Goal: Transaction & Acquisition: Purchase product/service

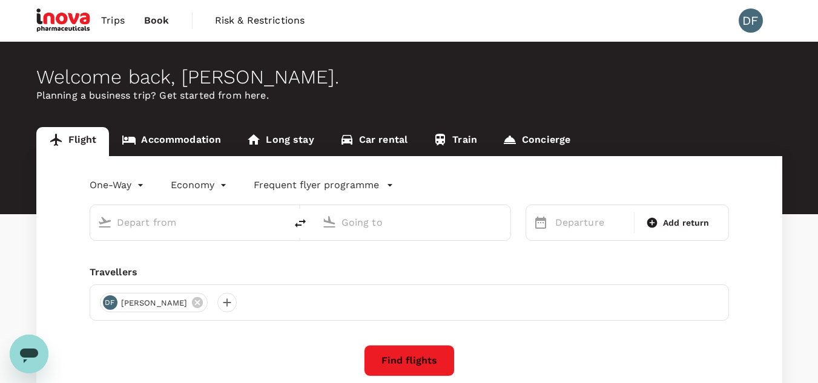
type input "roundtrip"
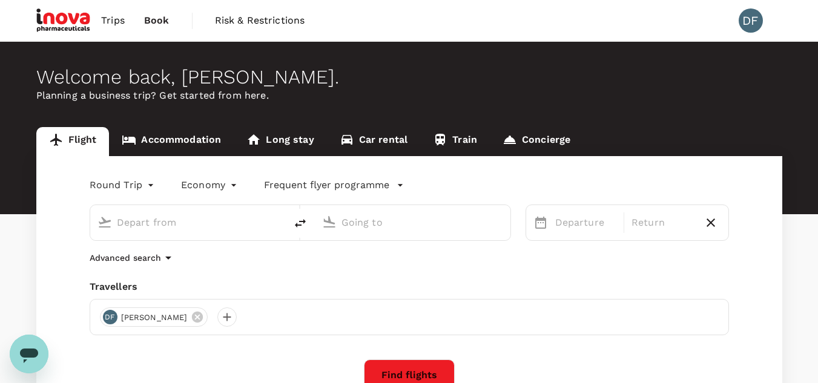
type input "Kuching Intl (KCH)"
drag, startPoint x: 431, startPoint y: 226, endPoint x: 312, endPoint y: 236, distance: 119.7
click at [312, 236] on div "Kuching Intl (KCH) Miri Intl (MYY)" at bounding box center [300, 223] width 421 height 36
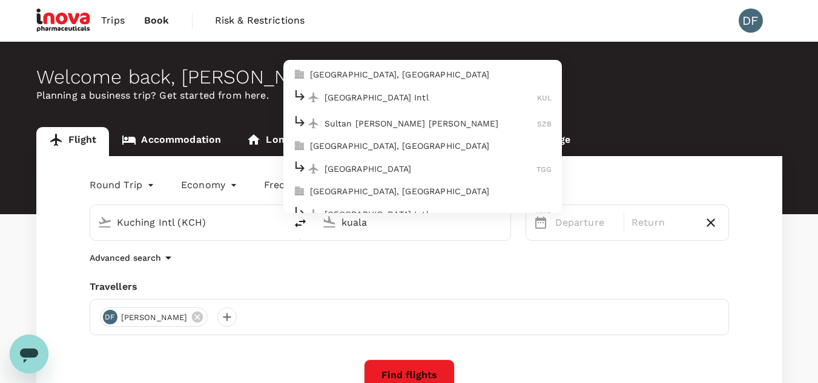
click at [378, 93] on p "[GEOGRAPHIC_DATA] Intl" at bounding box center [430, 97] width 213 height 12
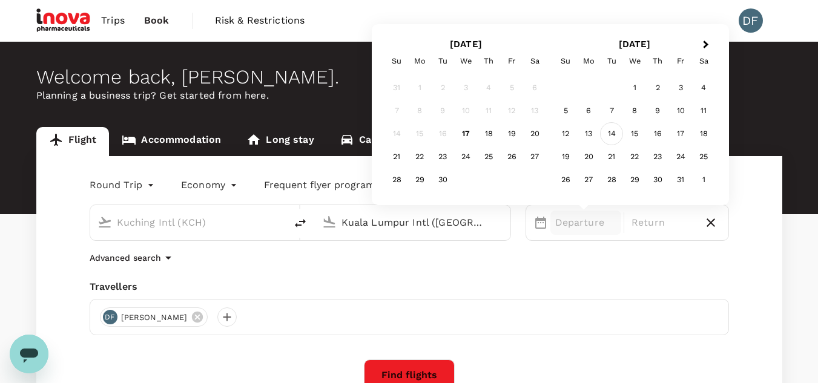
type input "Kuala Lumpur Intl ([GEOGRAPHIC_DATA])"
click at [610, 137] on div "14" at bounding box center [611, 133] width 23 height 23
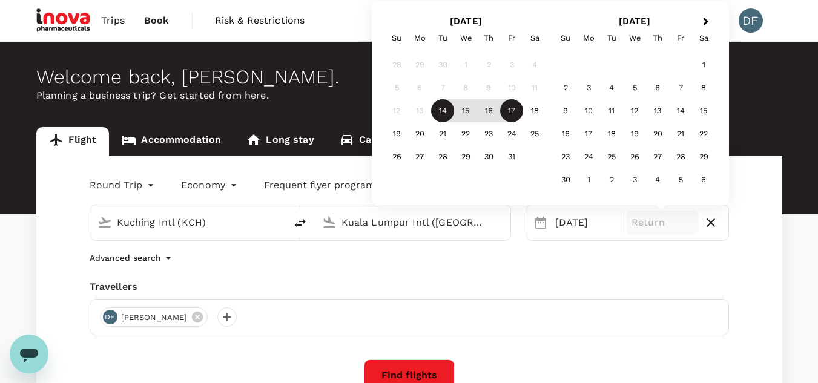
click at [511, 111] on div "17" at bounding box center [511, 110] width 23 height 23
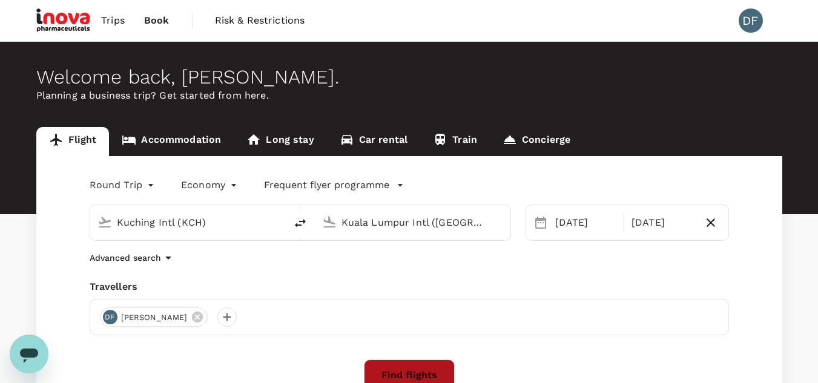
click at [439, 366] on button "Find flights" at bounding box center [409, 374] width 91 height 31
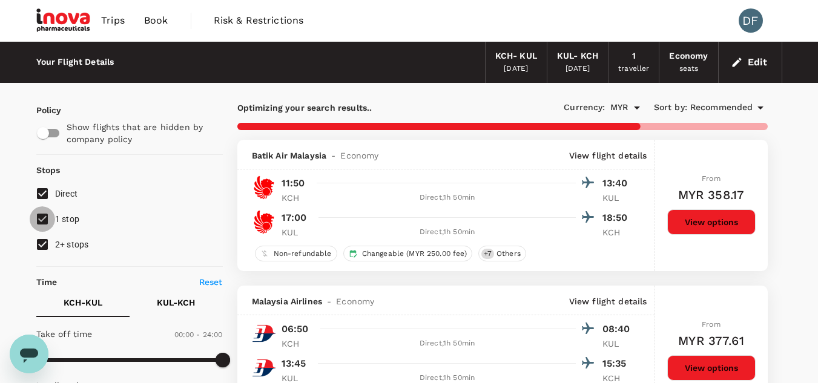
click at [46, 215] on input "1 stop" at bounding box center [42, 218] width 25 height 25
checkbox input "false"
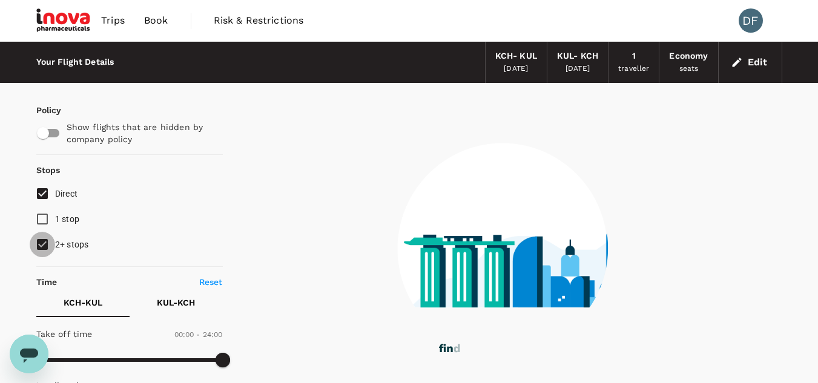
click at [42, 240] on input "2+ stops" at bounding box center [42, 244] width 25 height 25
checkbox input "false"
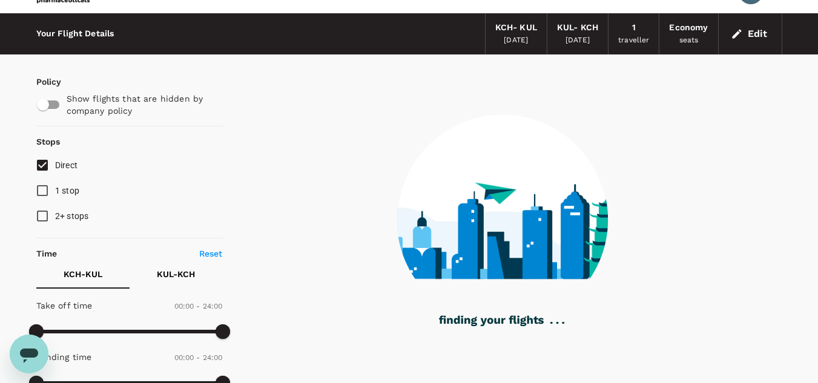
scroll to position [31, 0]
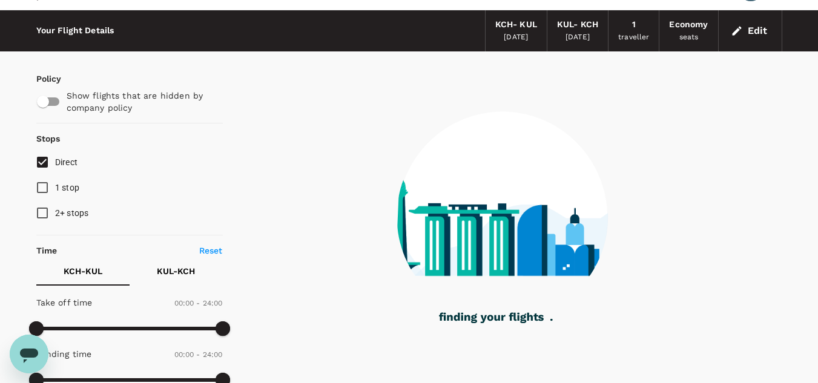
type input "1170"
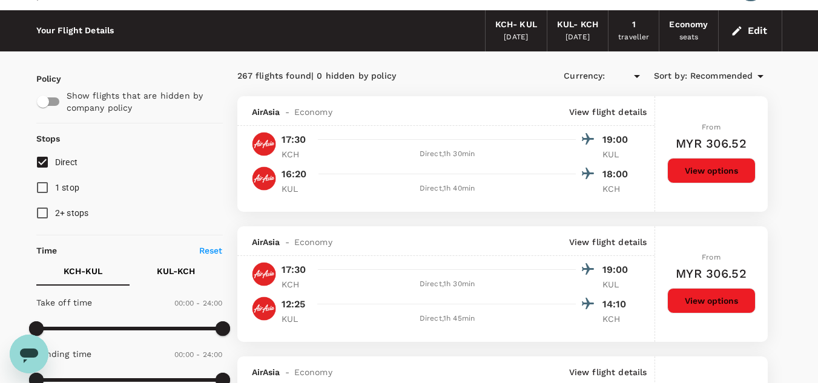
type input "MYR"
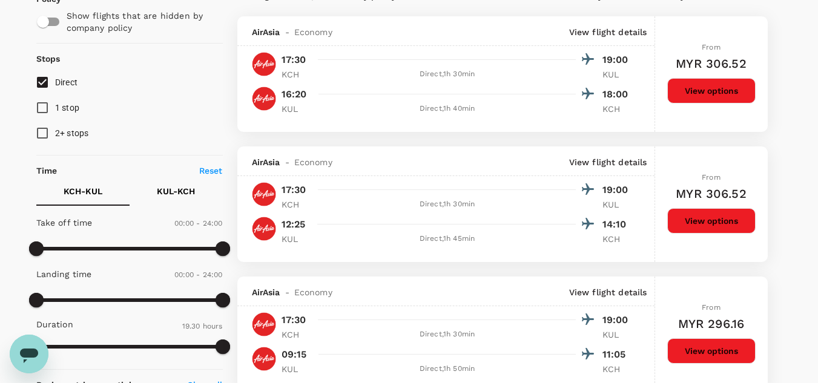
scroll to position [131, 0]
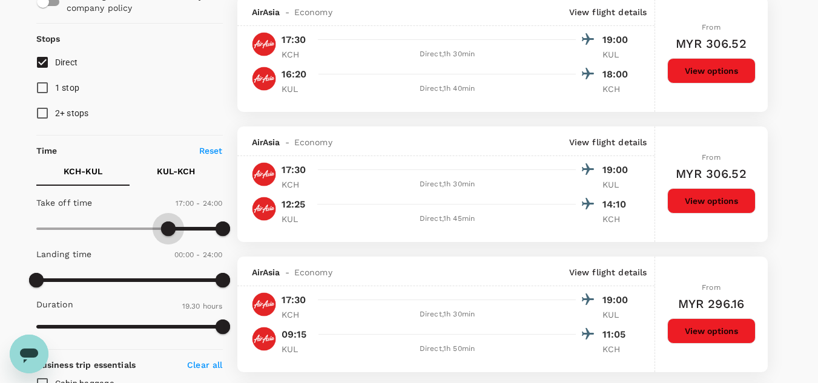
type input "960"
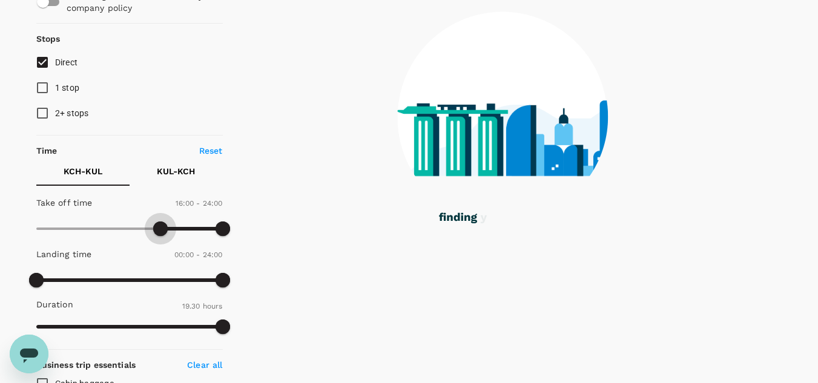
drag, startPoint x: 33, startPoint y: 227, endPoint x: 162, endPoint y: 235, distance: 128.6
click at [162, 235] on span at bounding box center [160, 229] width 15 height 15
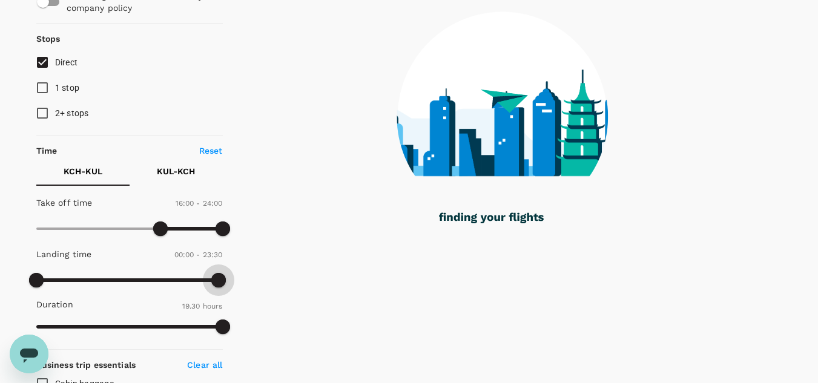
type input "1440"
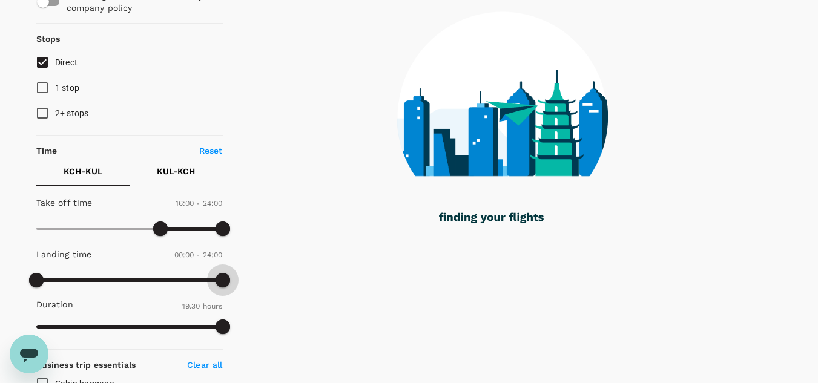
drag, startPoint x: 224, startPoint y: 279, endPoint x: 230, endPoint y: 281, distance: 6.3
click at [230, 281] on span at bounding box center [222, 280] width 15 height 15
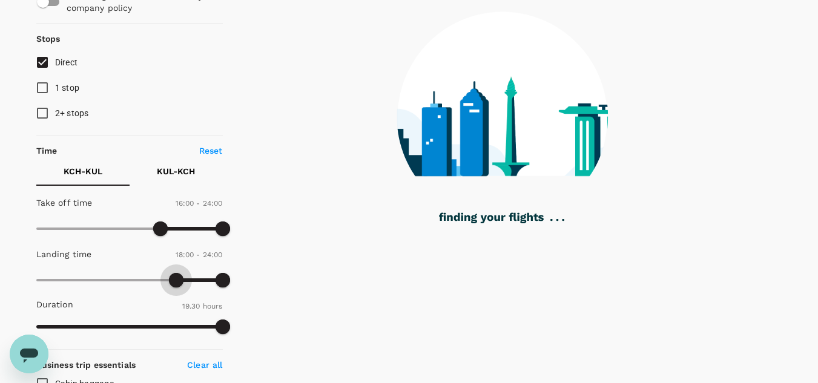
drag, startPoint x: 39, startPoint y: 284, endPoint x: 177, endPoint y: 280, distance: 138.1
click at [177, 280] on span at bounding box center [176, 280] width 15 height 15
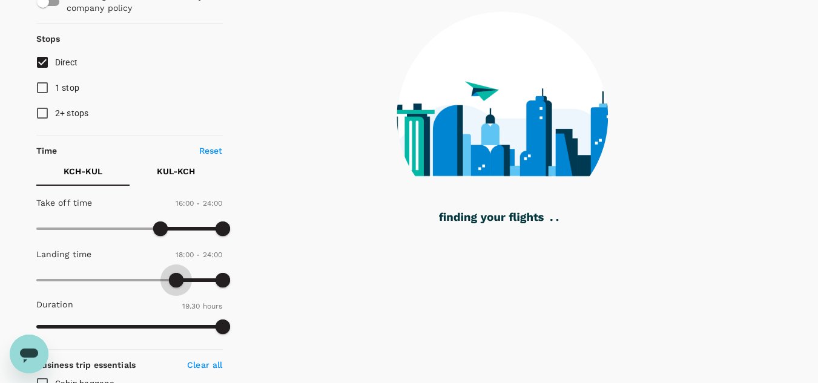
click at [177, 280] on span at bounding box center [176, 280] width 15 height 15
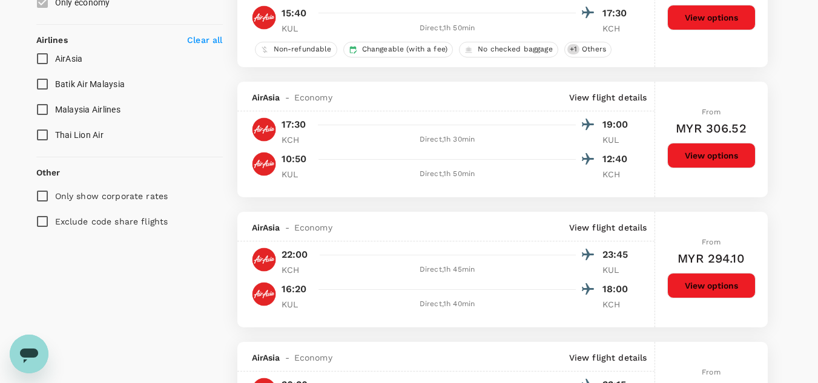
scroll to position [703, 0]
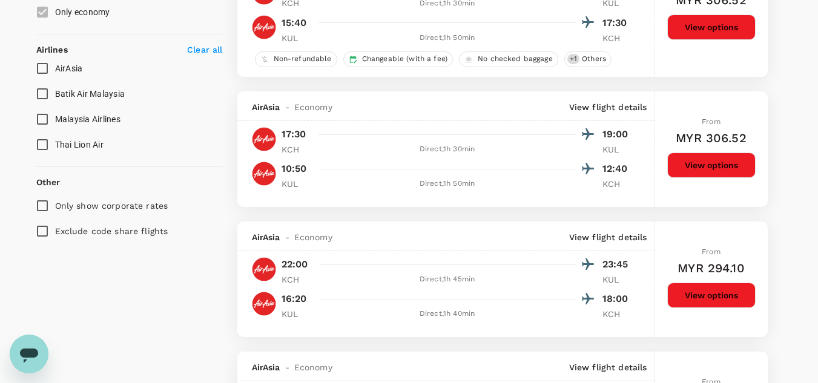
click at [706, 162] on button "View options" at bounding box center [711, 165] width 88 height 25
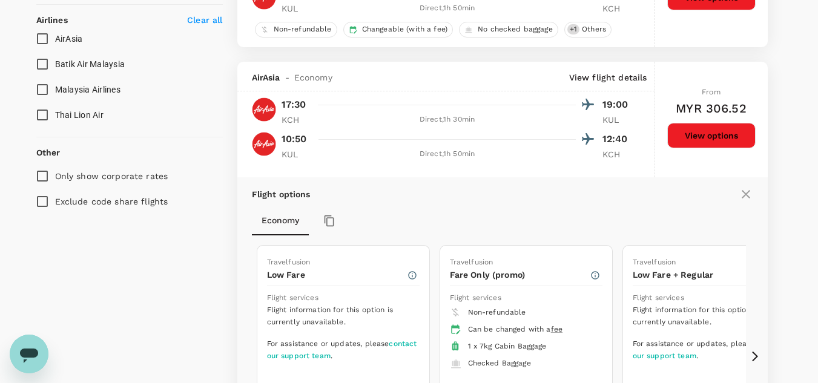
scroll to position [727, 0]
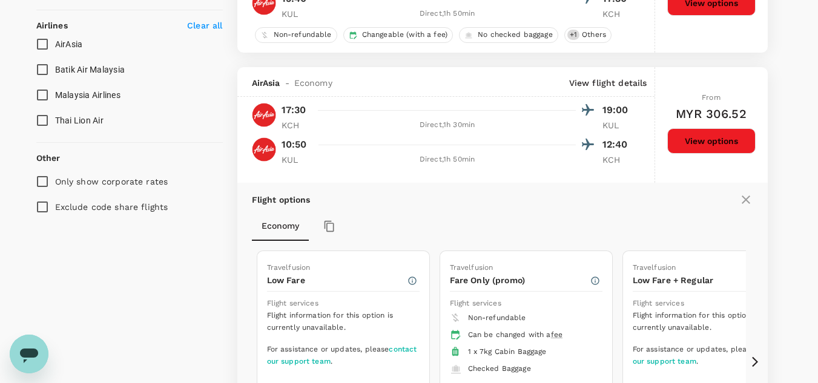
click at [741, 199] on icon at bounding box center [745, 199] width 15 height 15
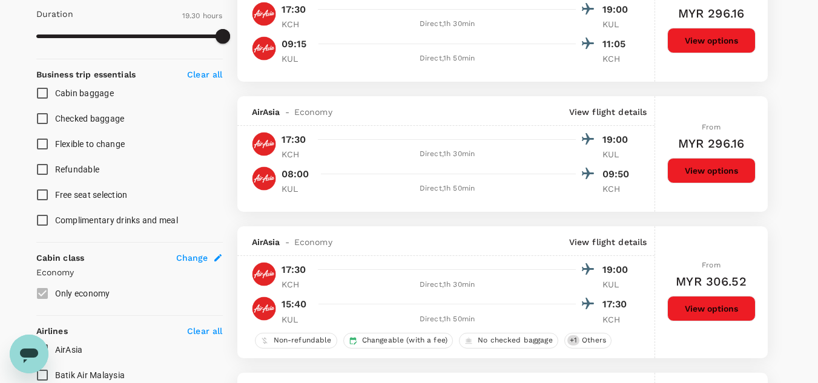
scroll to position [277, 0]
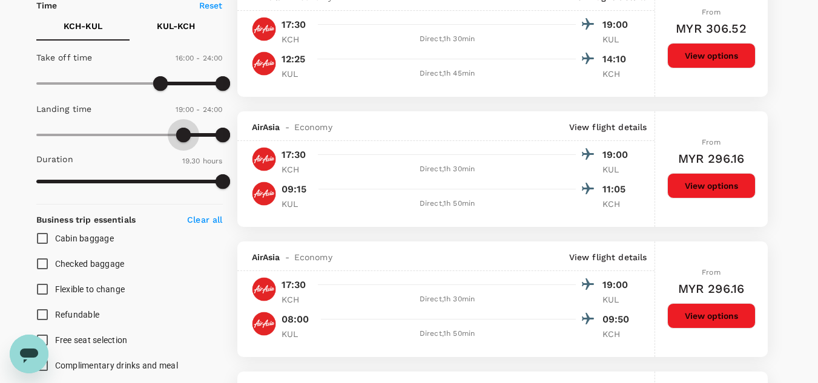
drag, startPoint x: 172, startPoint y: 139, endPoint x: 185, endPoint y: 137, distance: 12.8
click at [185, 137] on span at bounding box center [183, 135] width 15 height 15
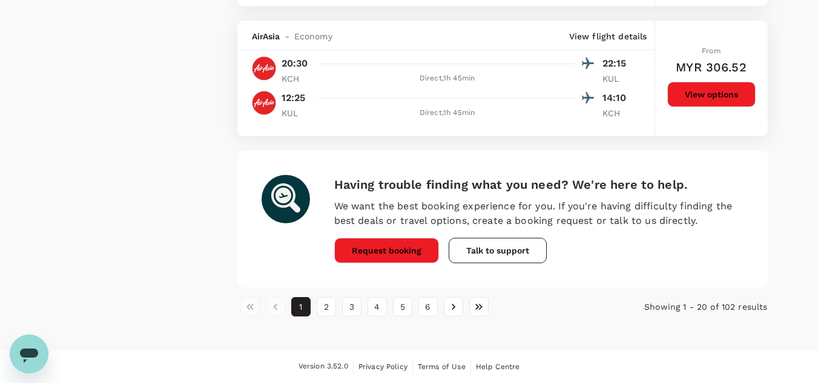
scroll to position [2558, 0]
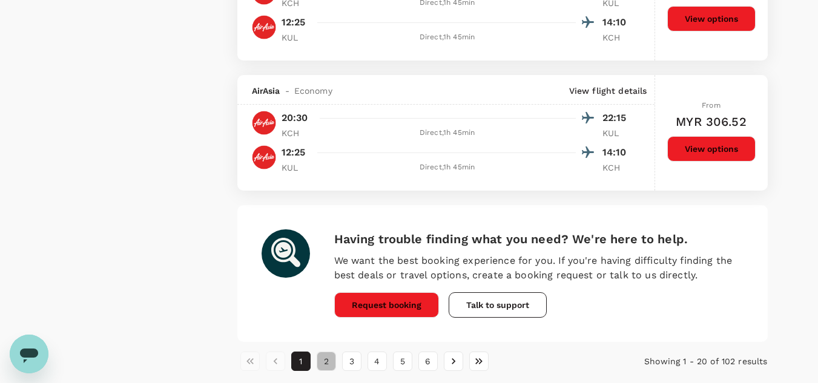
click at [327, 360] on button "2" at bounding box center [326, 361] width 19 height 19
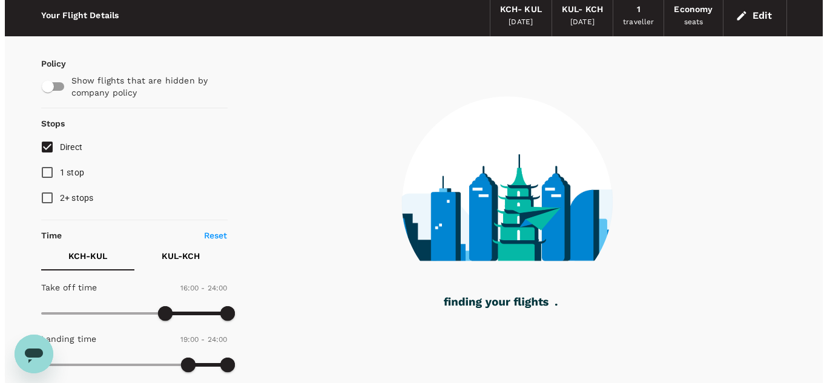
scroll to position [44, 0]
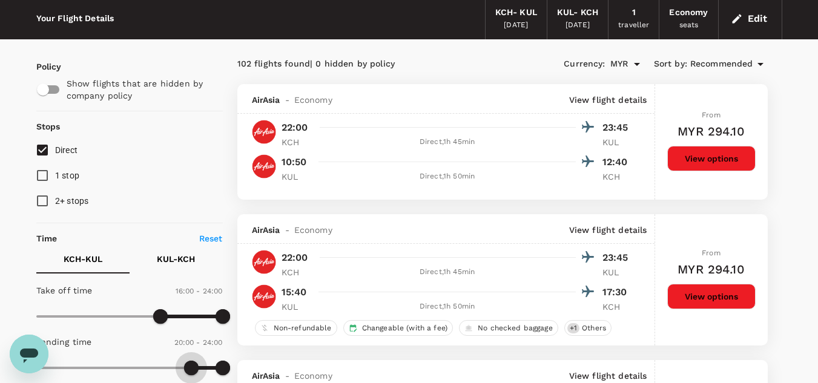
type input "1140"
click at [183, 364] on span at bounding box center [183, 368] width 15 height 15
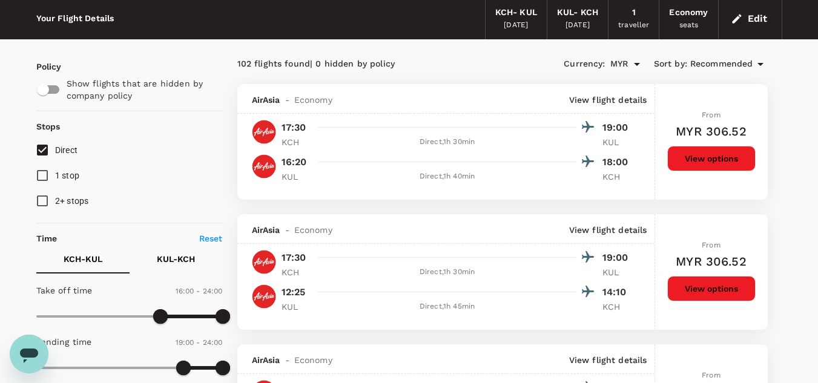
click at [727, 65] on span "Recommended" at bounding box center [721, 63] width 63 height 13
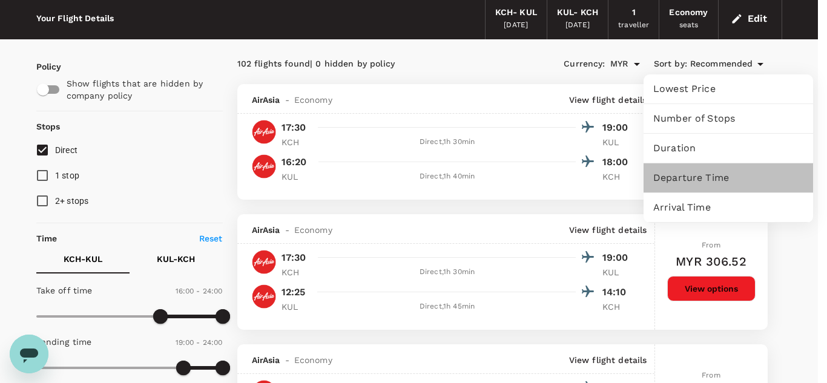
click at [704, 179] on span "Departure Time" at bounding box center [728, 178] width 150 height 15
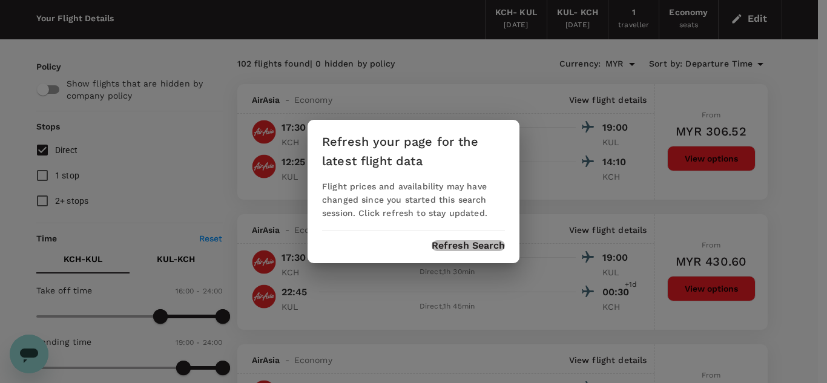
click at [452, 244] on button "Refresh Search" at bounding box center [468, 245] width 73 height 11
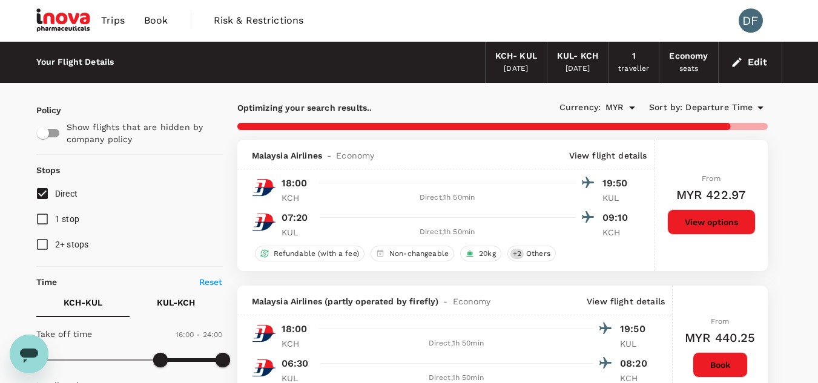
type input "1170"
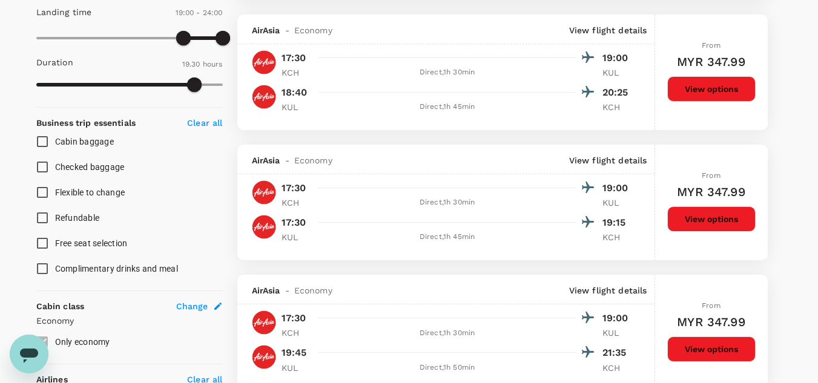
scroll to position [378, 0]
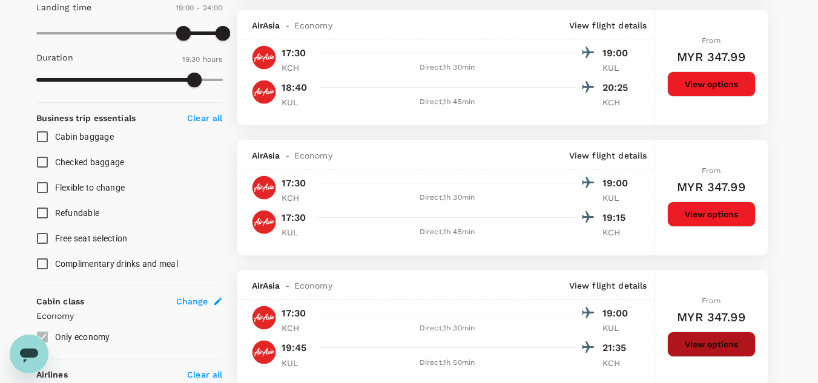
click at [702, 343] on button "View options" at bounding box center [711, 344] width 88 height 25
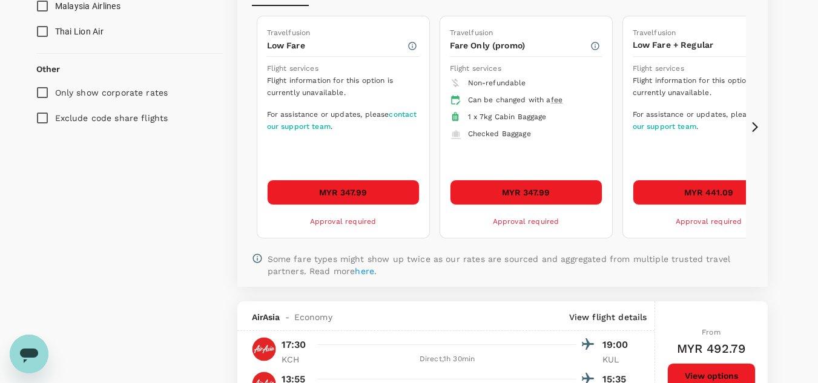
scroll to position [727, 0]
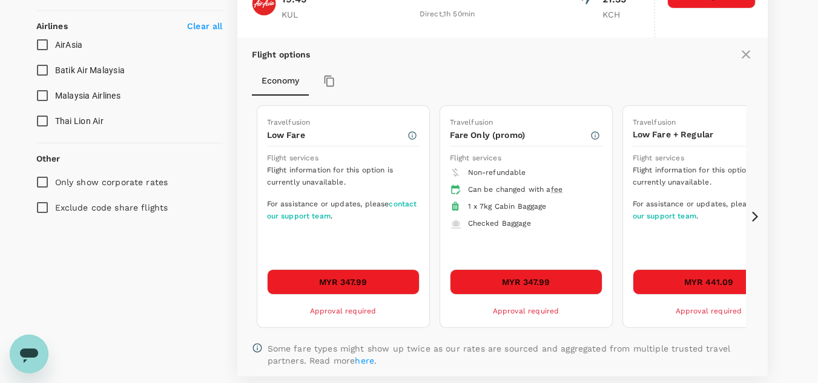
click at [754, 217] on icon at bounding box center [755, 217] width 12 height 12
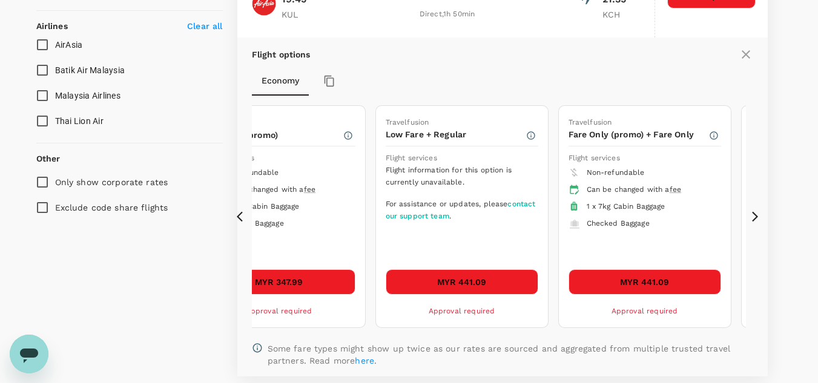
click at [754, 217] on icon at bounding box center [755, 217] width 12 height 12
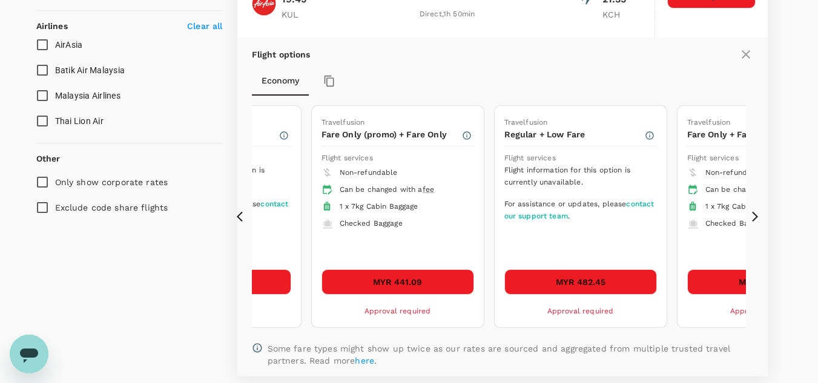
click at [754, 217] on icon at bounding box center [755, 217] width 12 height 12
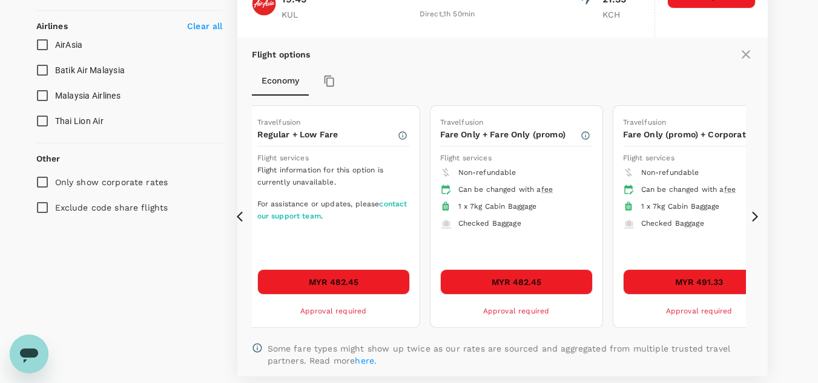
click at [754, 217] on icon at bounding box center [755, 217] width 12 height 12
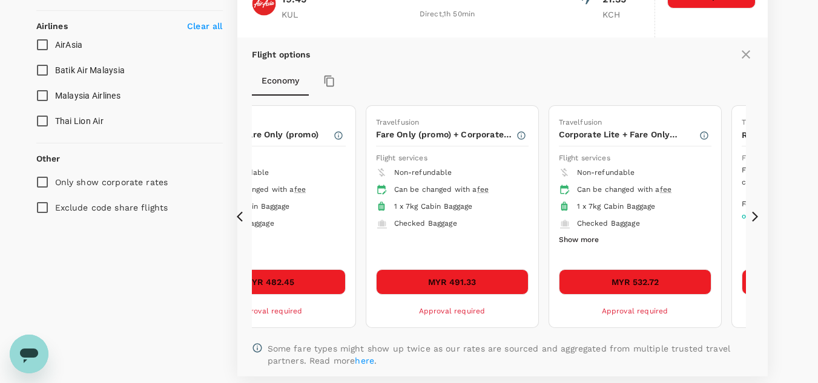
click at [754, 217] on icon at bounding box center [755, 217] width 12 height 12
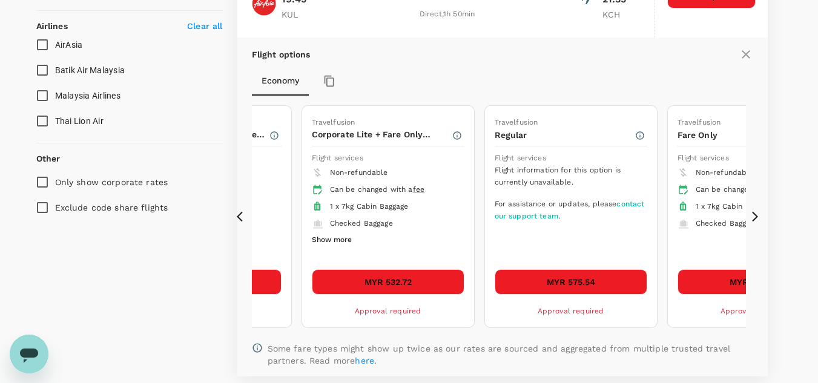
click at [754, 217] on icon at bounding box center [755, 217] width 12 height 12
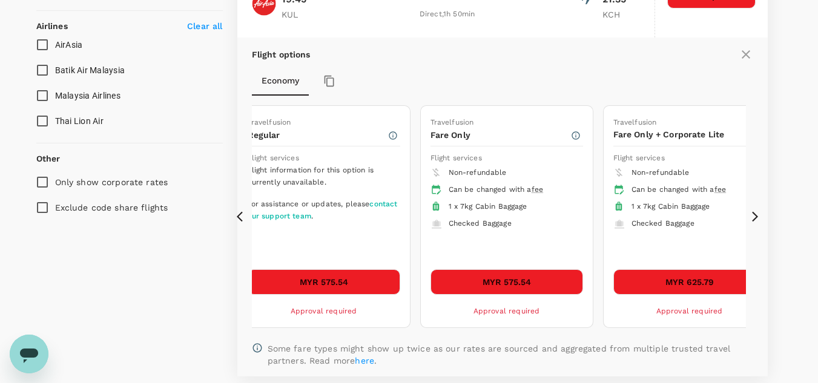
click at [754, 217] on icon at bounding box center [755, 217] width 12 height 12
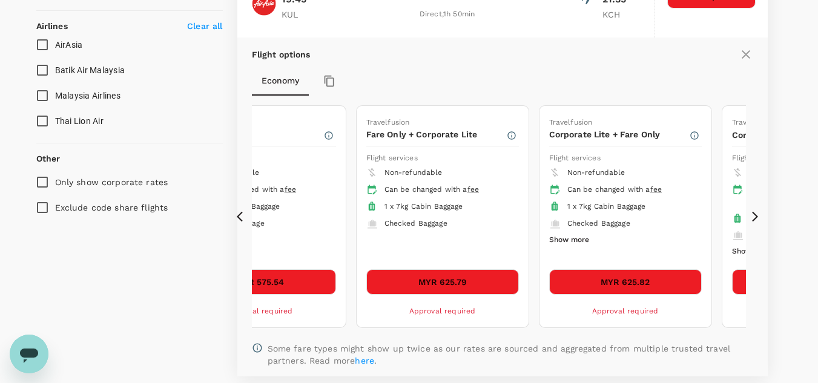
click at [754, 217] on icon at bounding box center [755, 217] width 12 height 12
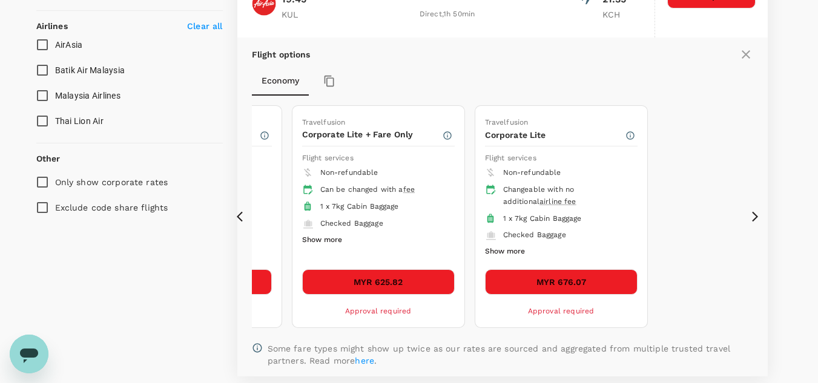
click at [239, 214] on icon at bounding box center [240, 217] width 6 height 10
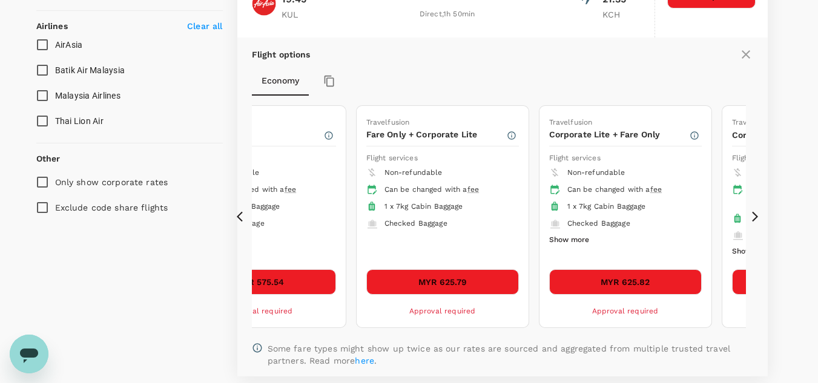
click at [239, 214] on icon at bounding box center [240, 217] width 6 height 10
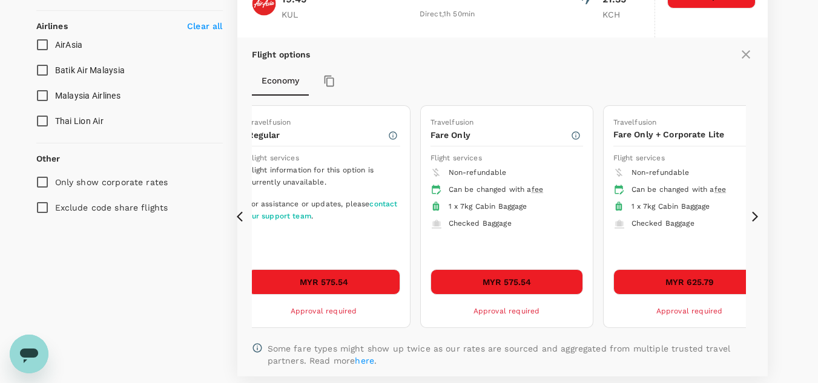
click at [239, 217] on icon at bounding box center [243, 217] width 12 height 12
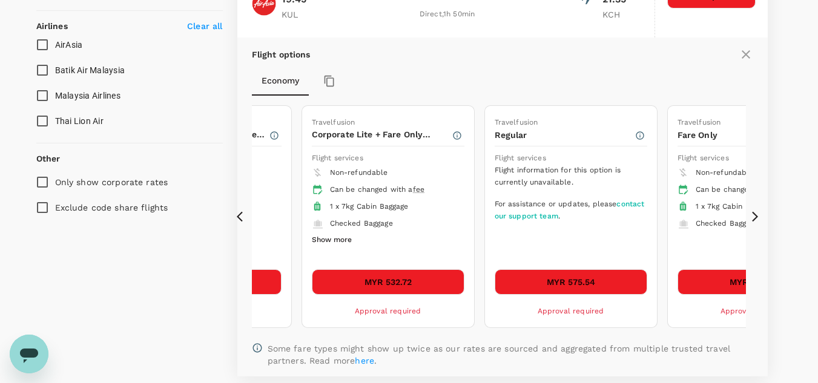
click at [239, 217] on icon at bounding box center [243, 217] width 12 height 12
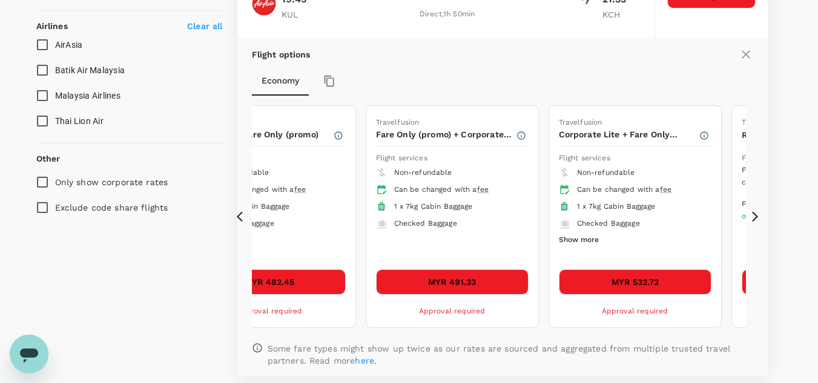
click at [239, 217] on icon at bounding box center [243, 217] width 12 height 12
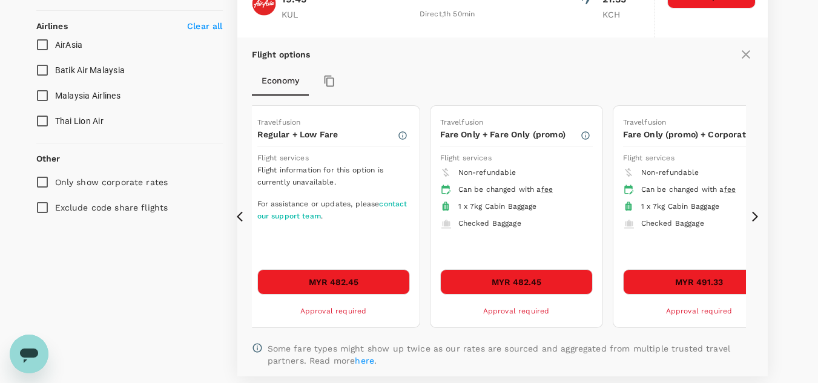
click at [239, 217] on icon at bounding box center [243, 217] width 12 height 12
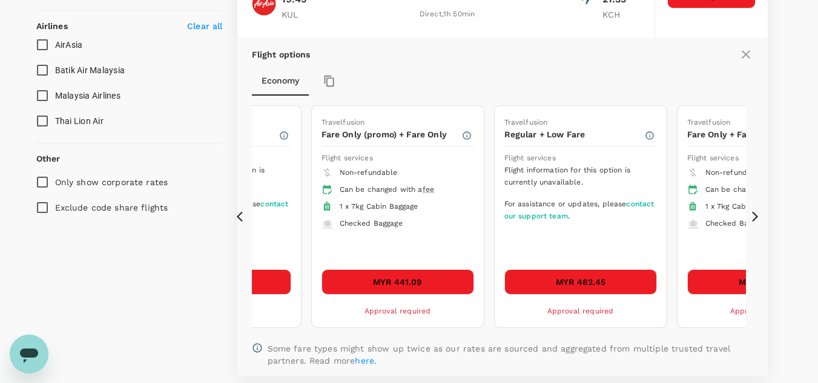
click at [239, 217] on icon at bounding box center [243, 217] width 12 height 12
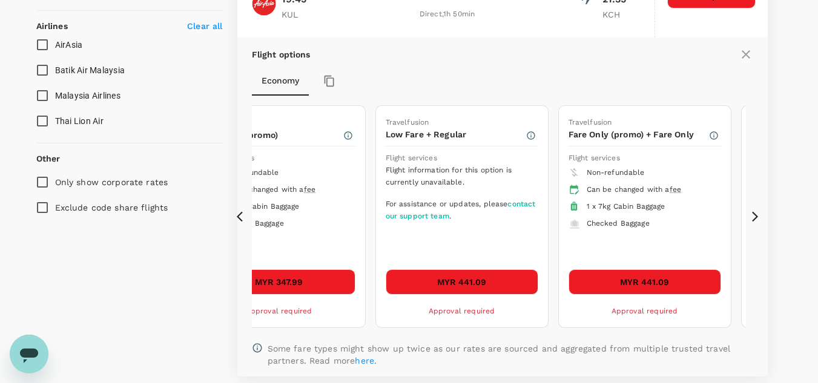
click at [239, 217] on icon at bounding box center [243, 217] width 12 height 12
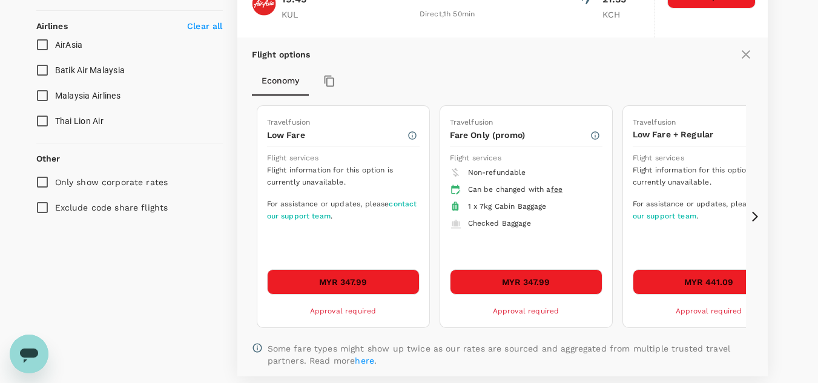
click at [239, 217] on icon at bounding box center [243, 217] width 12 height 12
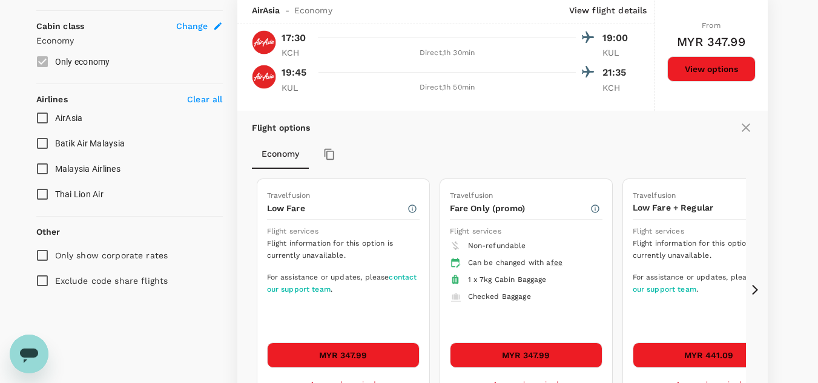
scroll to position [643, 0]
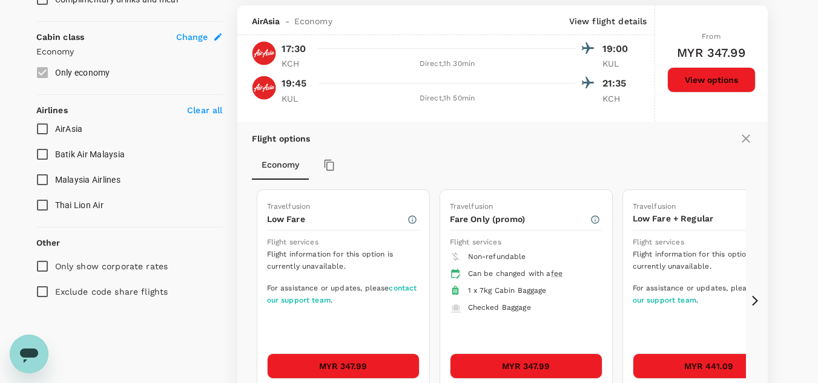
click at [753, 303] on icon at bounding box center [755, 301] width 12 height 12
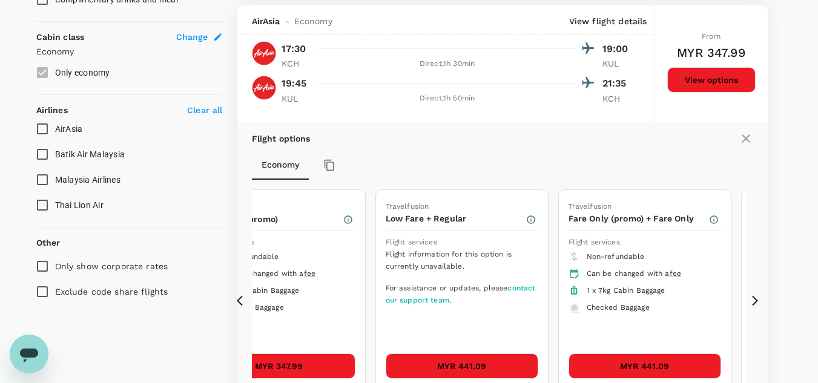
click at [753, 303] on icon at bounding box center [755, 301] width 12 height 12
click at [757, 298] on icon at bounding box center [755, 301] width 12 height 12
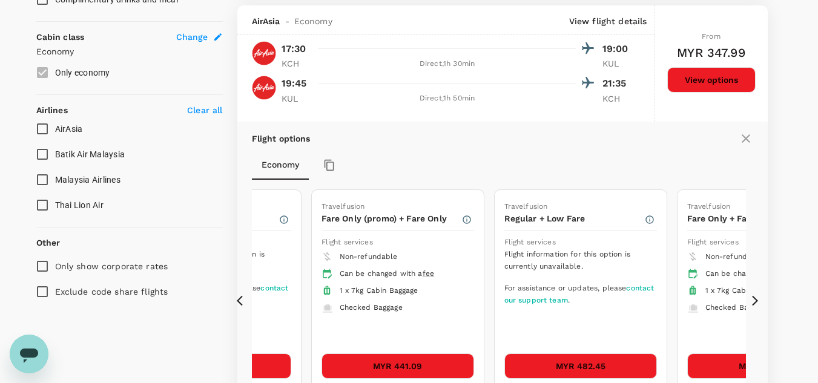
click at [757, 298] on icon at bounding box center [755, 301] width 12 height 12
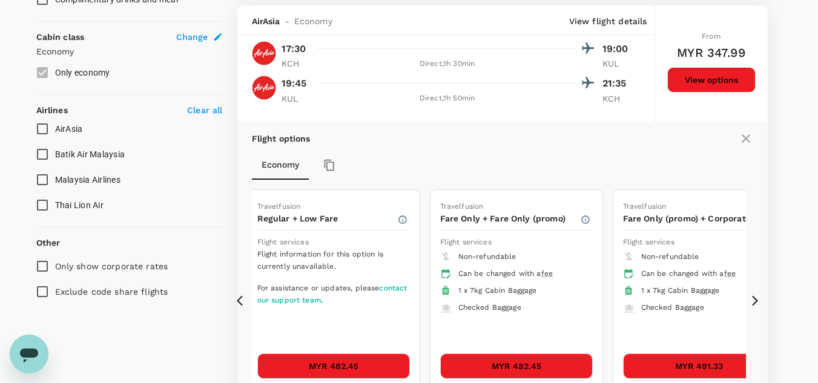
click at [757, 298] on icon at bounding box center [755, 301] width 12 height 12
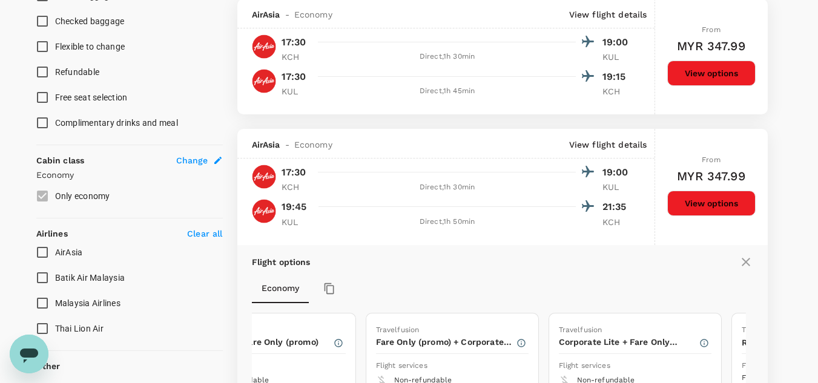
scroll to position [452, 0]
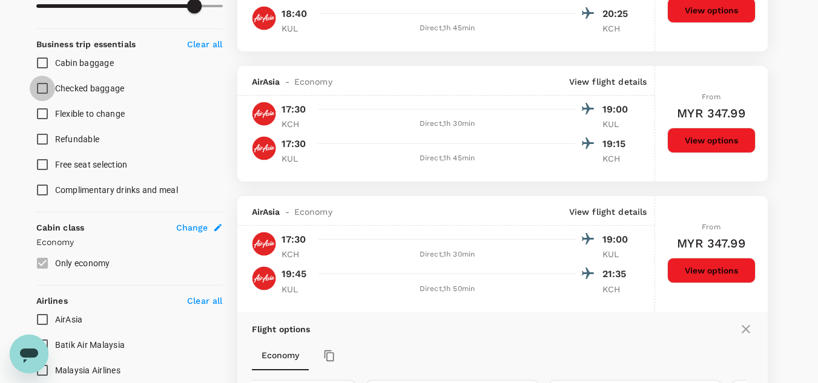
click at [41, 90] on input "Checked baggage" at bounding box center [42, 88] width 25 height 25
checkbox input "true"
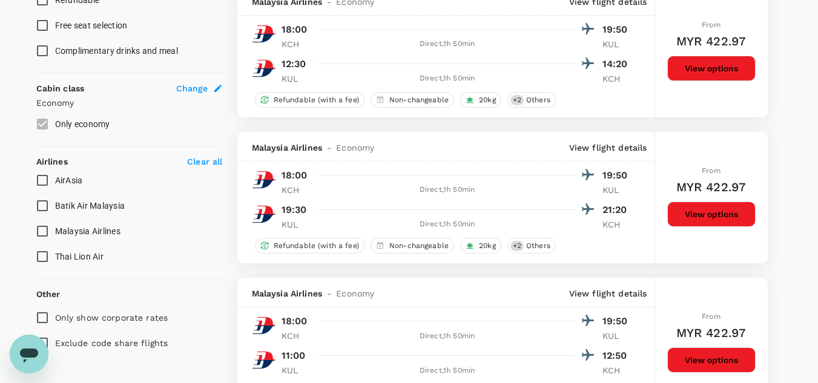
scroll to position [597, 0]
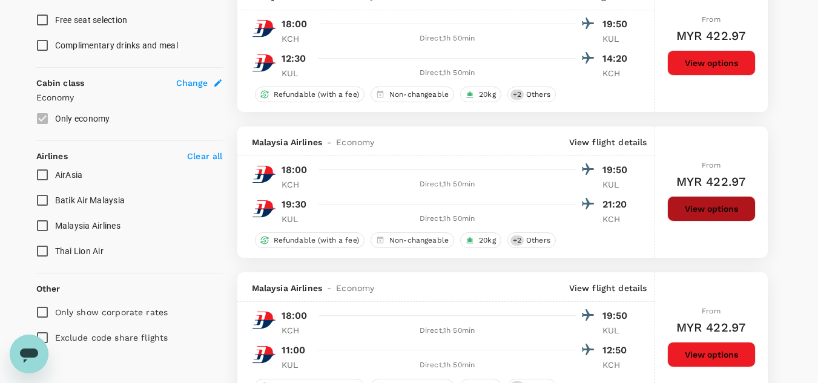
click at [714, 220] on button "View options" at bounding box center [711, 208] width 88 height 25
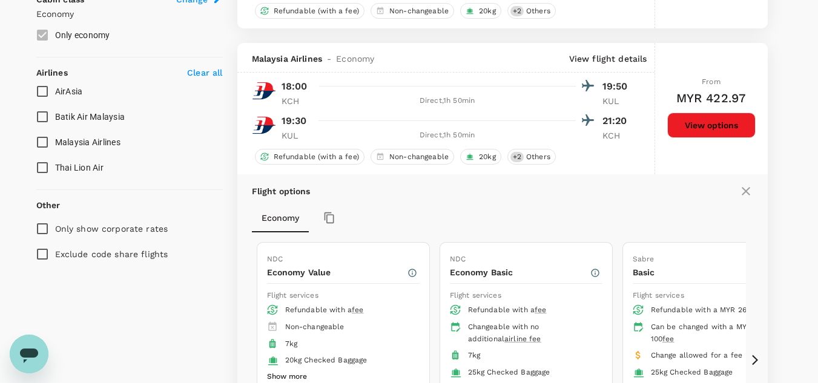
scroll to position [692, 0]
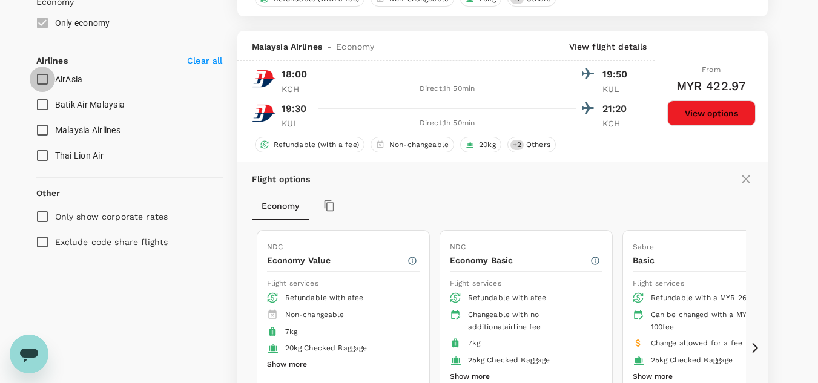
click at [44, 85] on input "AirAsia" at bounding box center [42, 79] width 25 height 25
checkbox input "true"
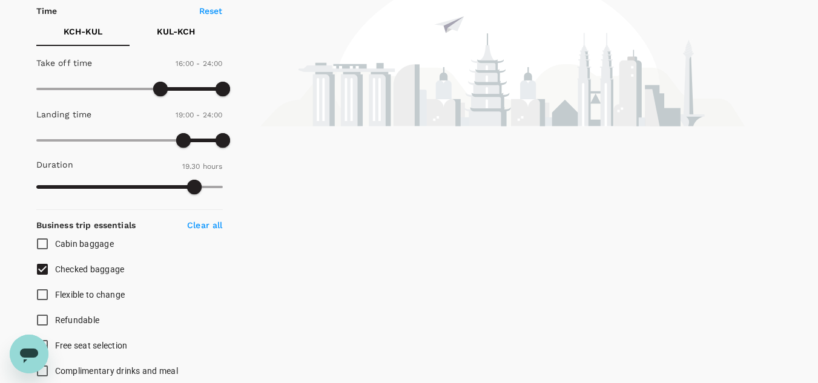
scroll to position [297, 0]
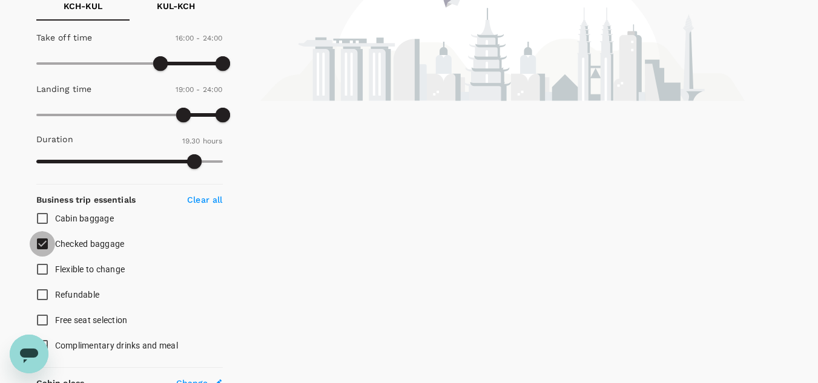
click at [45, 246] on input "Checked baggage" at bounding box center [42, 243] width 25 height 25
checkbox input "false"
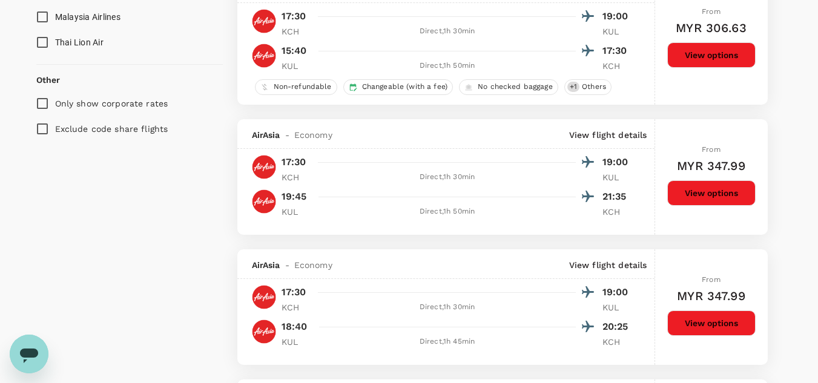
scroll to position [816, 0]
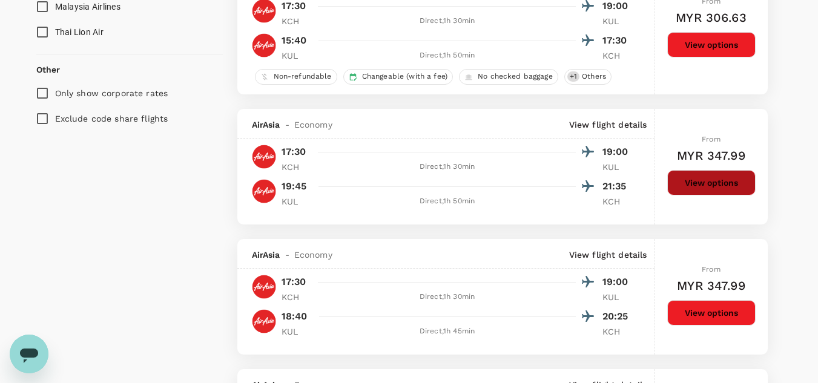
click at [712, 186] on button "View options" at bounding box center [711, 182] width 88 height 25
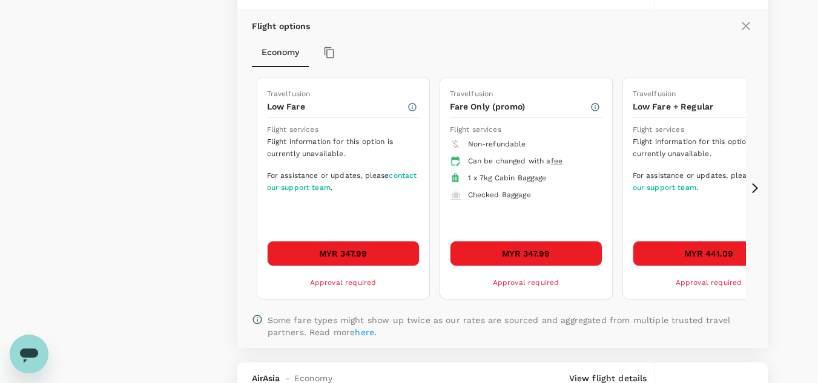
scroll to position [1037, 0]
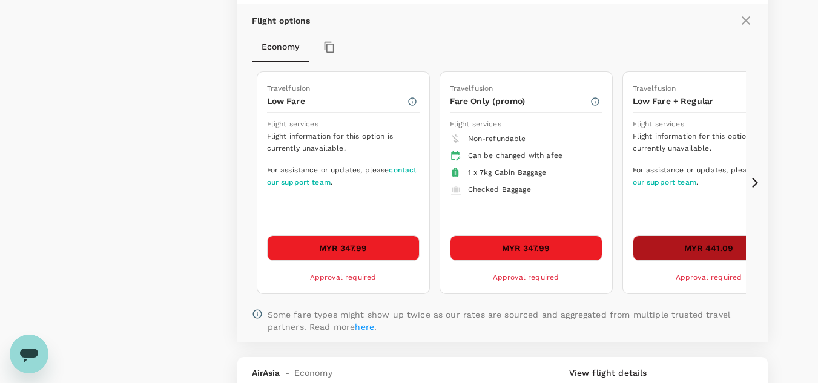
click at [720, 245] on button "MYR 441.09" at bounding box center [708, 247] width 153 height 25
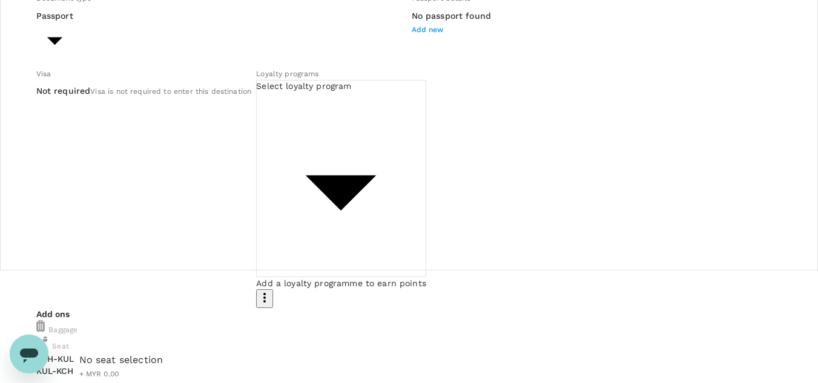
scroll to position [173, 0]
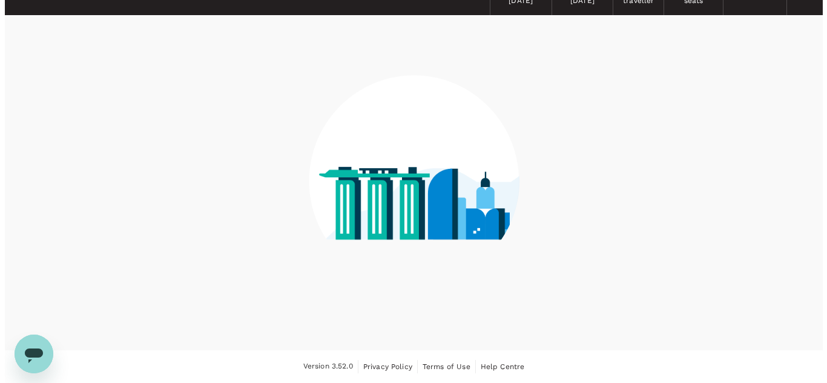
scroll to position [68, 0]
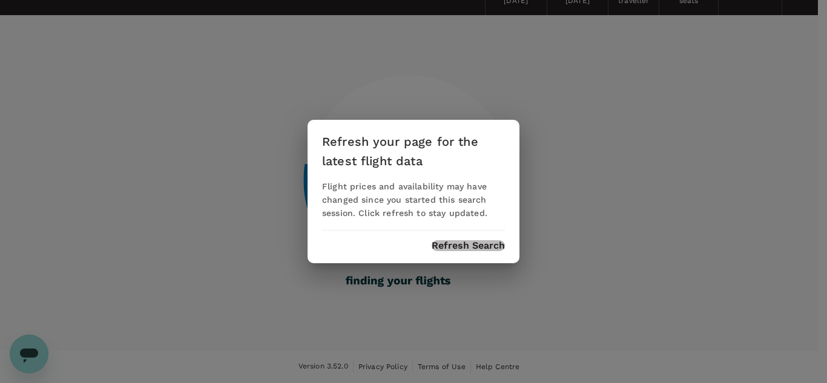
click at [488, 243] on button "Refresh Search" at bounding box center [468, 245] width 73 height 11
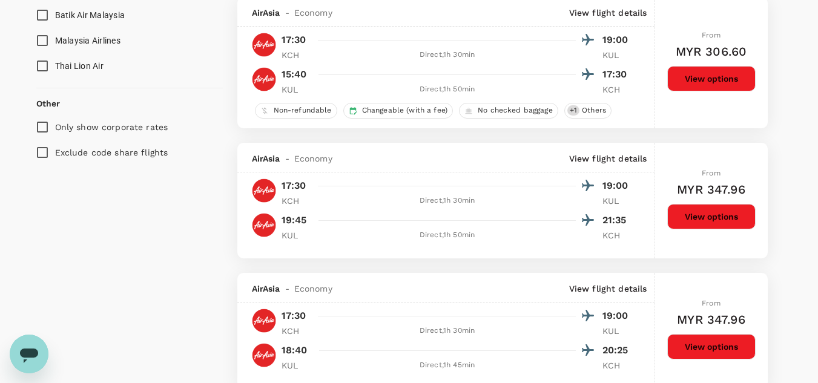
scroll to position [787, 0]
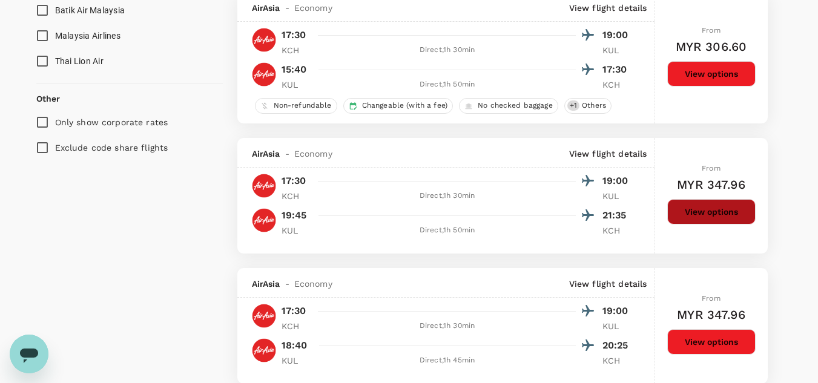
click at [701, 217] on button "View options" at bounding box center [711, 211] width 88 height 25
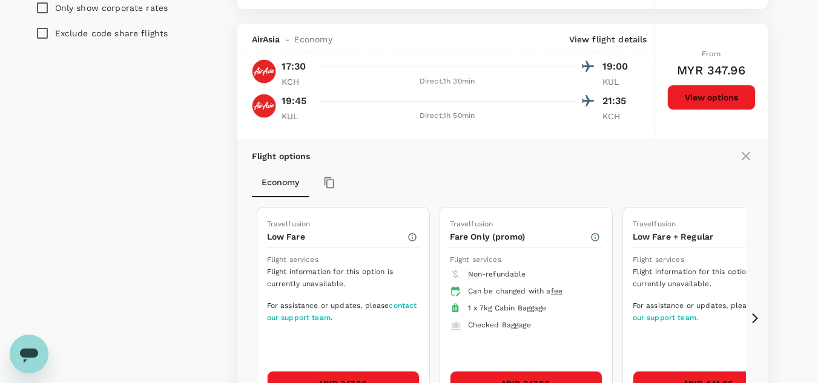
scroll to position [925, 0]
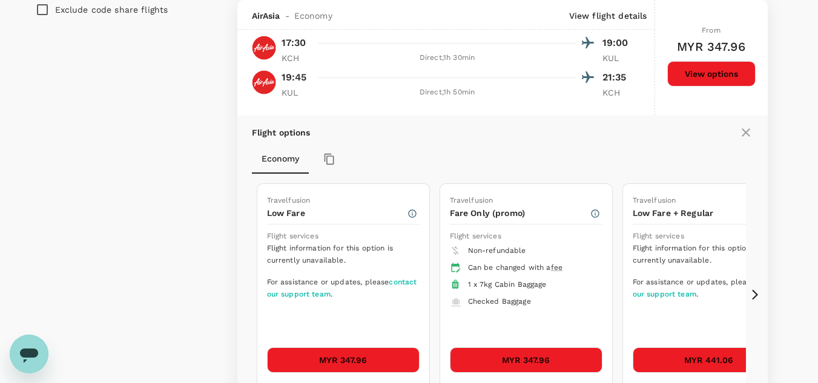
click at [753, 294] on icon at bounding box center [755, 295] width 12 height 12
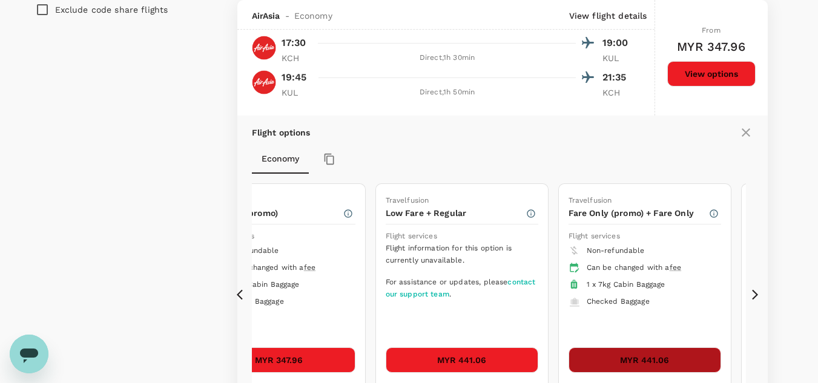
click at [674, 362] on button "MYR 441.06" at bounding box center [644, 359] width 153 height 25
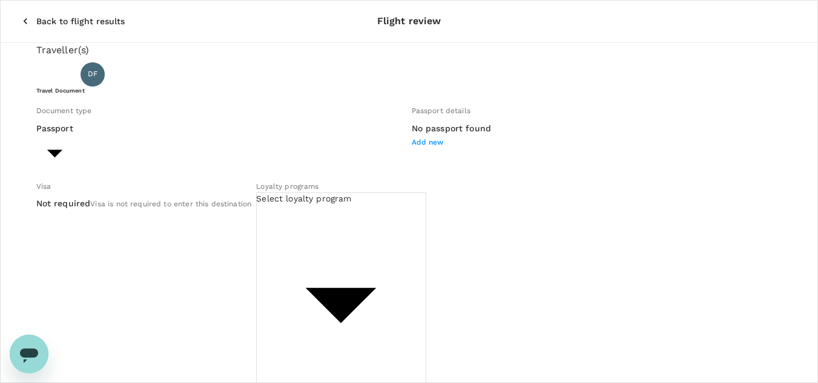
click at [412, 146] on span "Add new" at bounding box center [428, 142] width 32 height 8
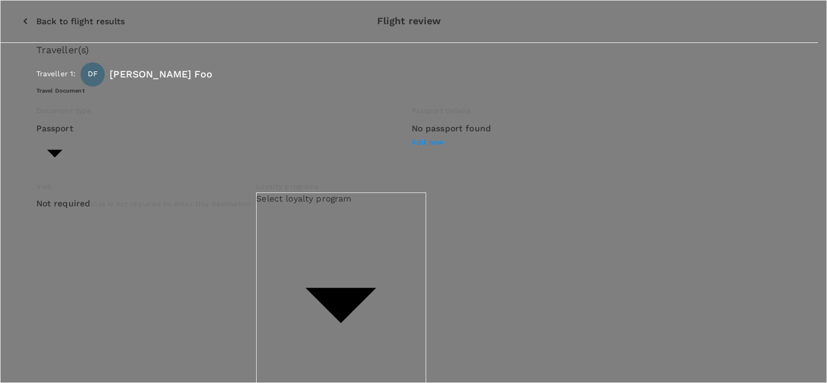
click at [193, 103] on div at bounding box center [413, 191] width 827 height 383
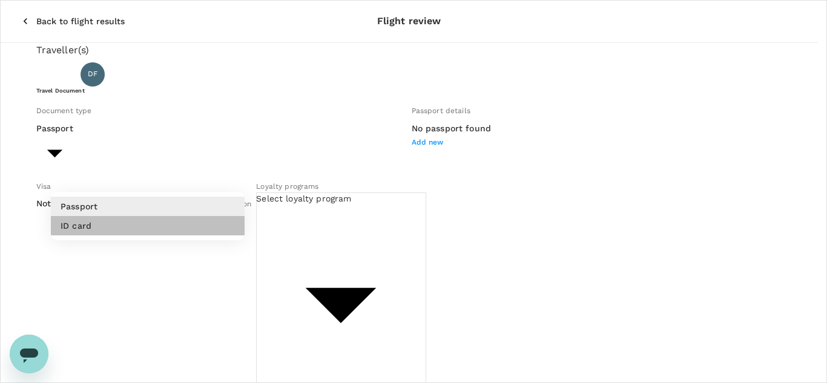
click at [156, 220] on li "ID card" at bounding box center [148, 225] width 194 height 19
type input "Id card"
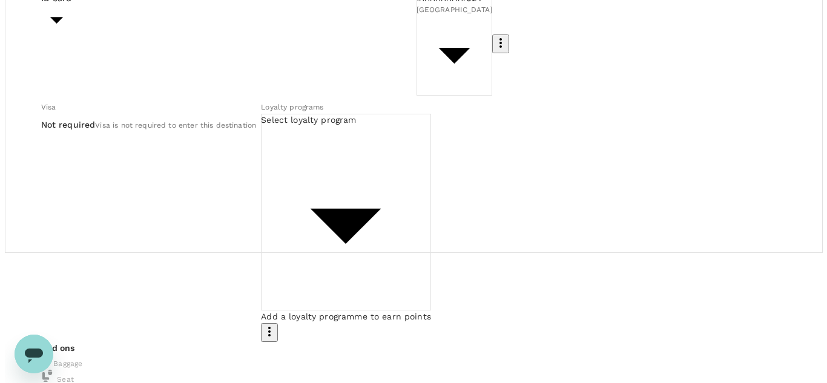
scroll to position [130, 0]
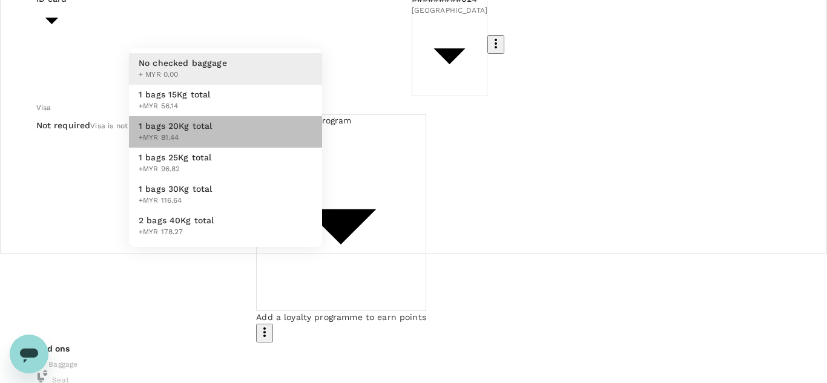
click at [208, 144] on span "+MYR 81.44" at bounding box center [176, 138] width 74 height 12
type input "2 - 81.44"
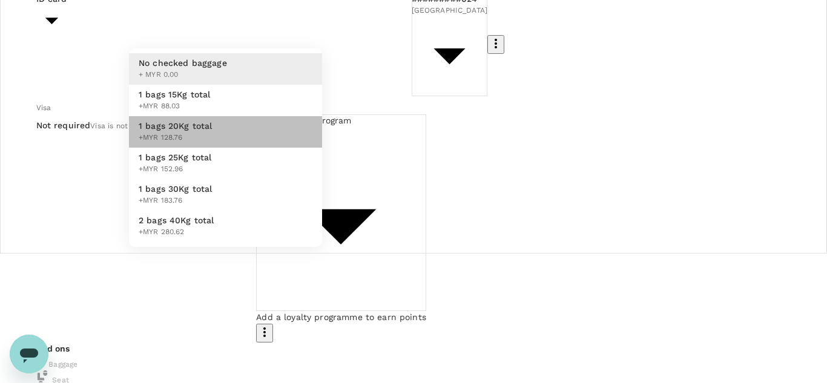
click at [211, 148] on li "1 bags 20Kg total +MYR 128.76" at bounding box center [225, 131] width 193 height 31
type input "2 - 128.76"
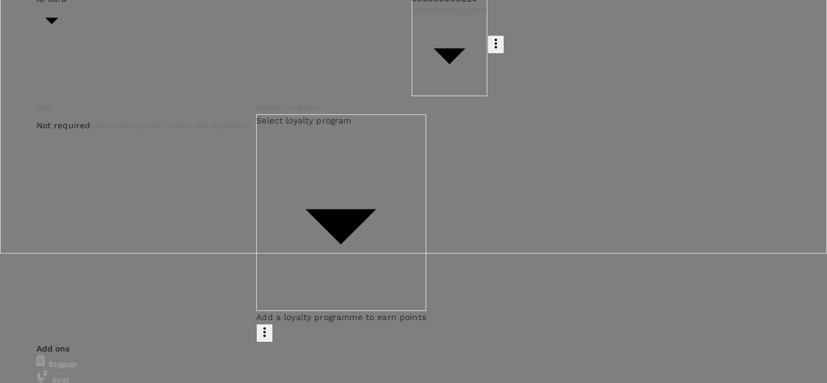
scroll to position [62, 0]
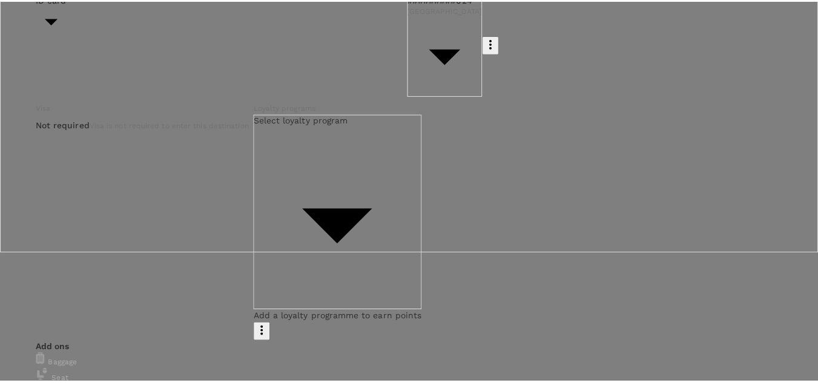
scroll to position [0, 0]
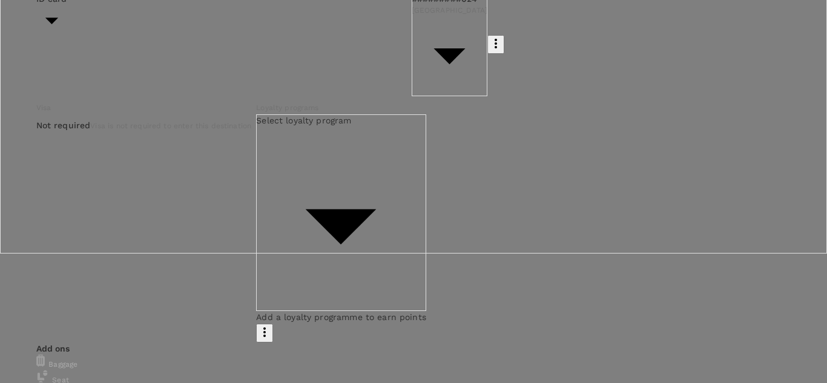
click at [734, 117] on p "Select" at bounding box center [718, 111] width 88 height 12
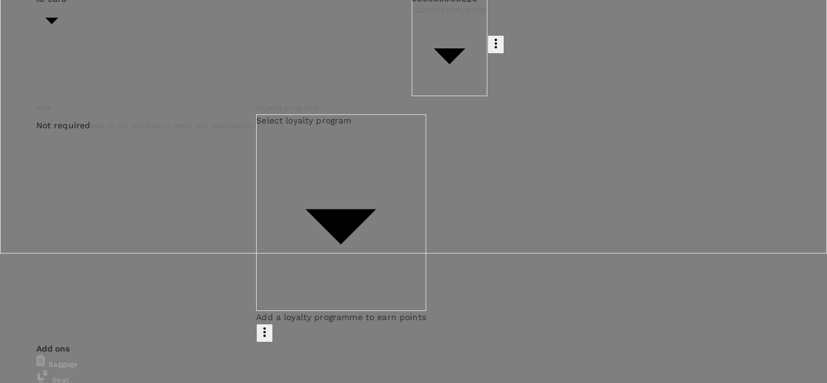
click at [741, 117] on p "Select" at bounding box center [718, 111] width 88 height 12
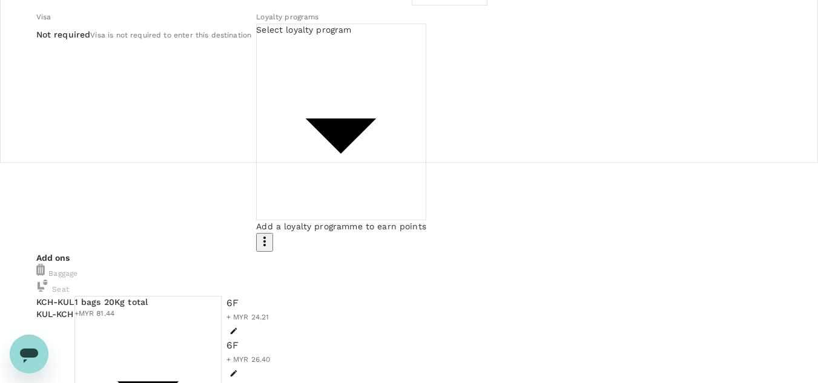
scroll to position [222, 0]
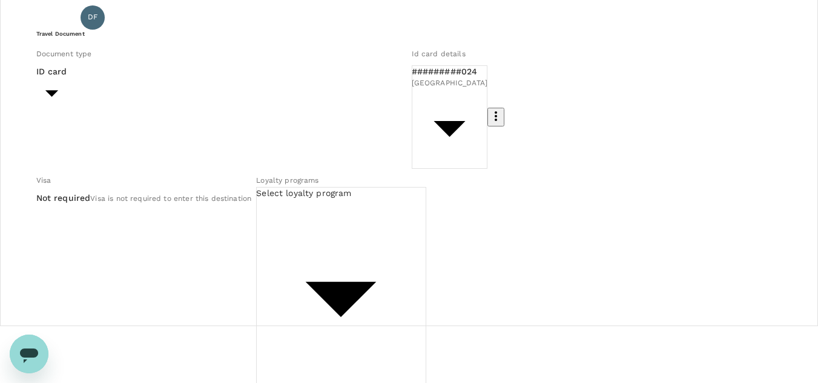
scroll to position [49, 0]
